Goal: Task Accomplishment & Management: Understand process/instructions

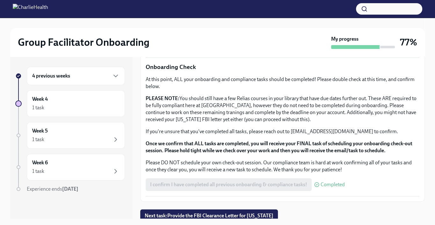
scroll to position [11, 0]
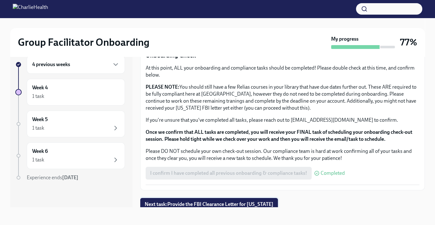
click at [240, 202] on span "Next task : Provide the FBI Clearance Letter for [US_STATE]" at bounding box center [209, 205] width 129 height 6
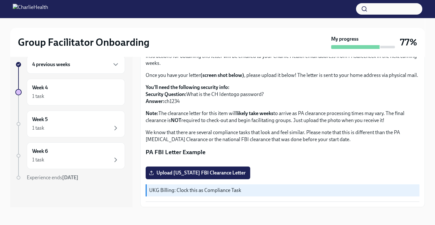
scroll to position [132, 0]
click at [45, 123] on div "Week 5 1 task" at bounding box center [75, 124] width 87 height 16
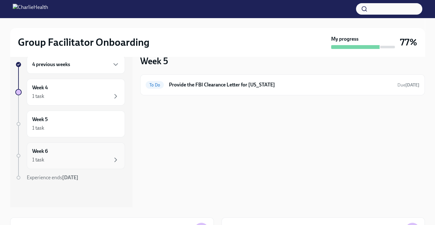
click at [66, 155] on div "Week 6 1 task" at bounding box center [75, 156] width 87 height 16
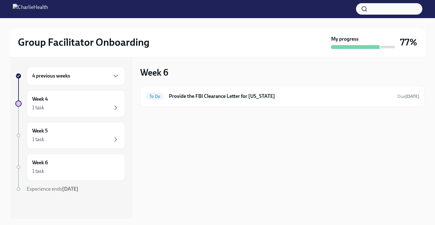
click at [79, 75] on div "4 previous weeks" at bounding box center [75, 76] width 87 height 8
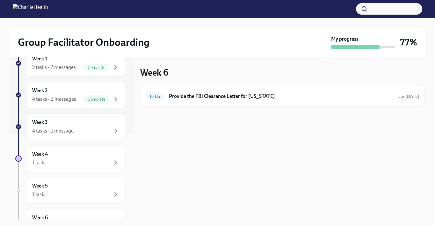
scroll to position [96, 0]
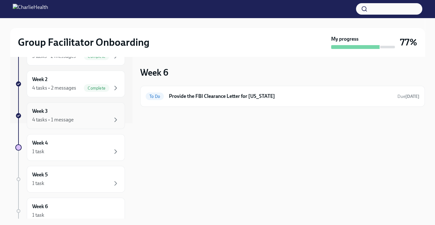
click at [86, 116] on div "4 tasks • 1 message" at bounding box center [75, 120] width 87 height 8
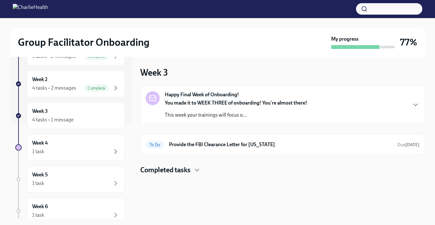
click at [190, 176] on div "Week 3 Happy Final Week of Onboarding! You made it to WEEK THREE of onboarding!…" at bounding box center [282, 138] width 284 height 162
click at [247, 105] on strong "You made it to WEEK THREE of onboarding! You're almost there!" at bounding box center [236, 103] width 142 height 6
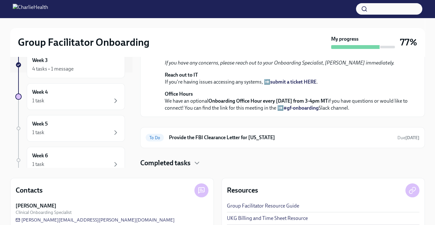
scroll to position [93, 0]
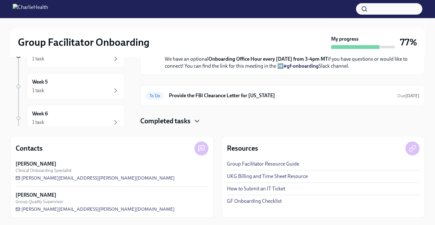
click at [197, 120] on icon "button" at bounding box center [197, 121] width 8 height 8
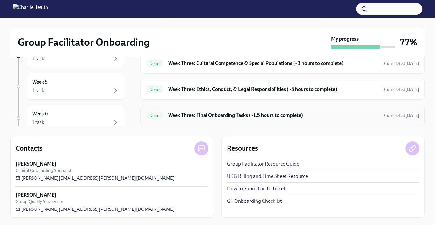
click at [271, 113] on h6 "Week Three: Final Onboarding Tasks (~1.5 hours to complete)" at bounding box center [273, 115] width 210 height 7
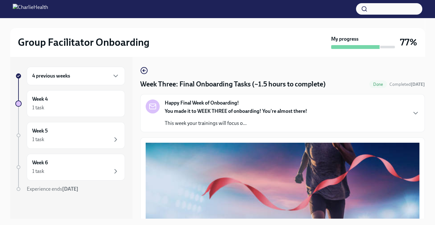
scroll to position [11, 0]
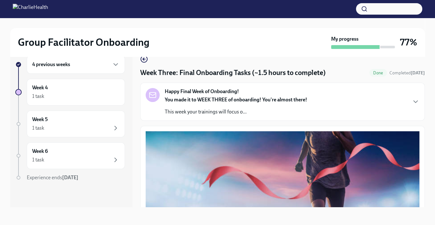
click at [399, 177] on button "Zoom image" at bounding box center [283, 223] width 274 height 182
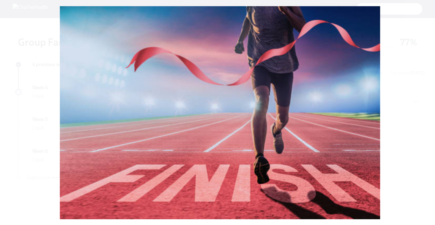
click at [368, 134] on button "Unzoom image" at bounding box center [217, 112] width 435 height 225
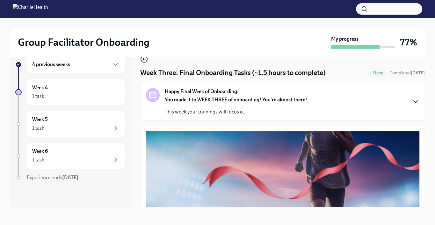
click at [413, 102] on icon "button" at bounding box center [415, 102] width 4 height 2
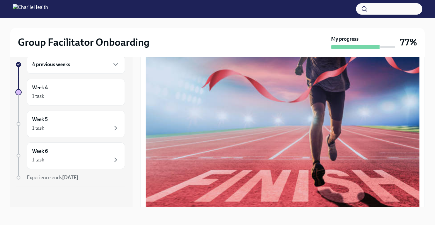
scroll to position [180, 0]
